Goal: Task Accomplishment & Management: Manage account settings

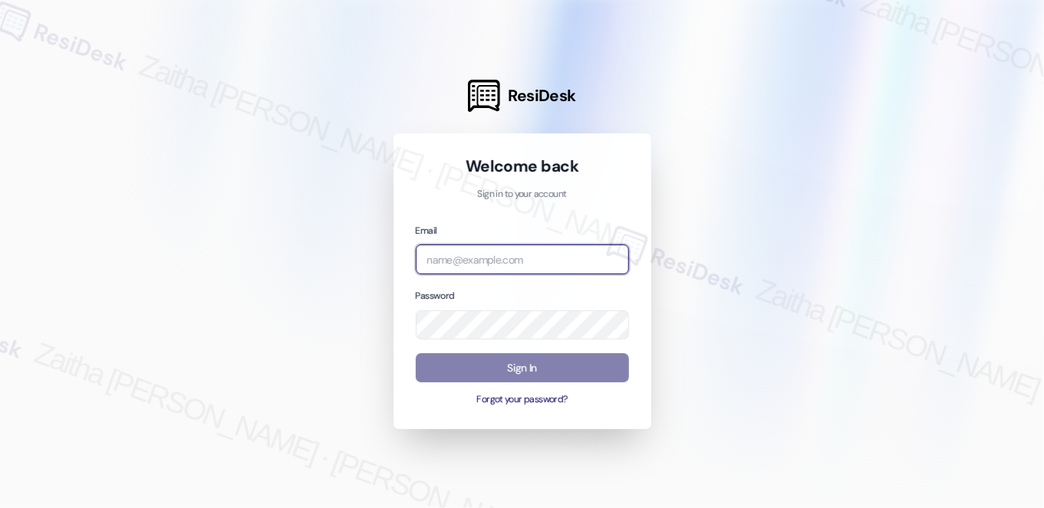
click at [534, 250] on input "email" at bounding box center [522, 260] width 213 height 30
type input "automated-surveys-brick_real_estate-zaitha.mae.[PERSON_NAME]@brick_real_[DOMAIN…"
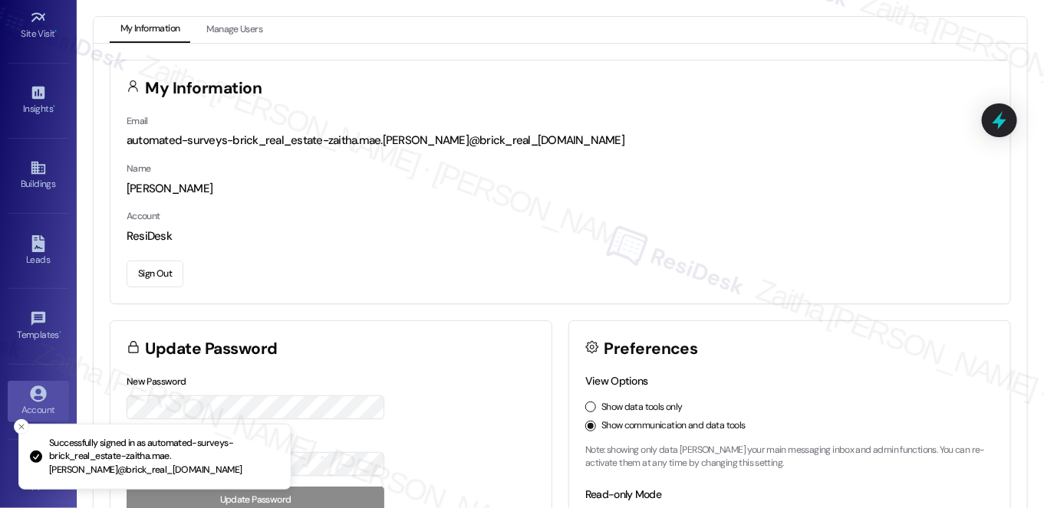
scroll to position [217, 0]
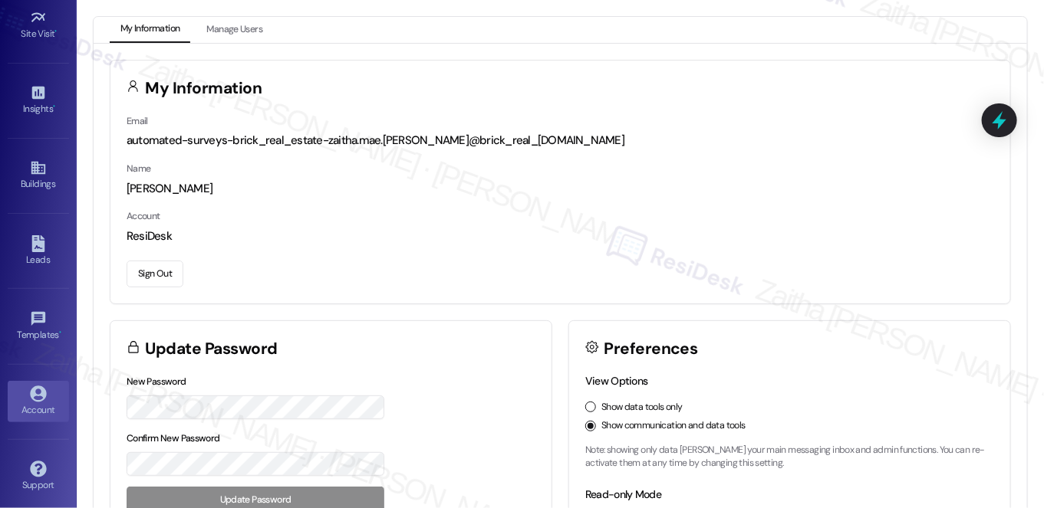
click at [168, 276] on button "Sign Out" at bounding box center [155, 274] width 57 height 27
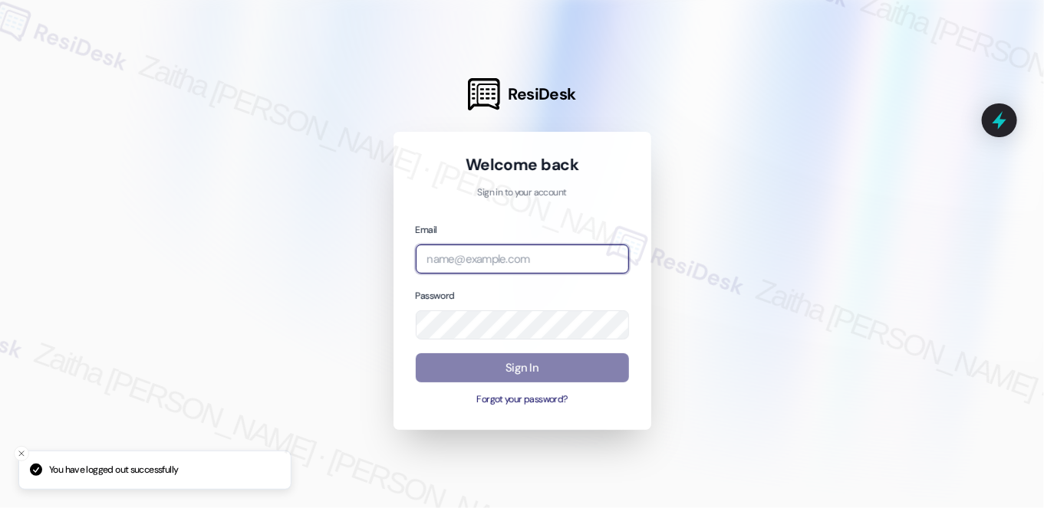
click at [497, 258] on input "email" at bounding box center [522, 260] width 213 height 30
type input "[EMAIL_ADDRESS][PERSON_NAME][DOMAIN_NAME]"
